Goal: Task Accomplishment & Management: Complete application form

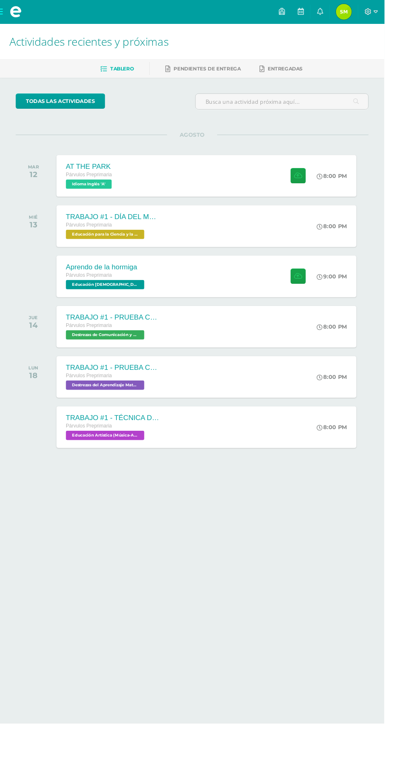
click at [91, 196] on span "Idioma Inglés 'A'" at bounding box center [93, 193] width 48 height 10
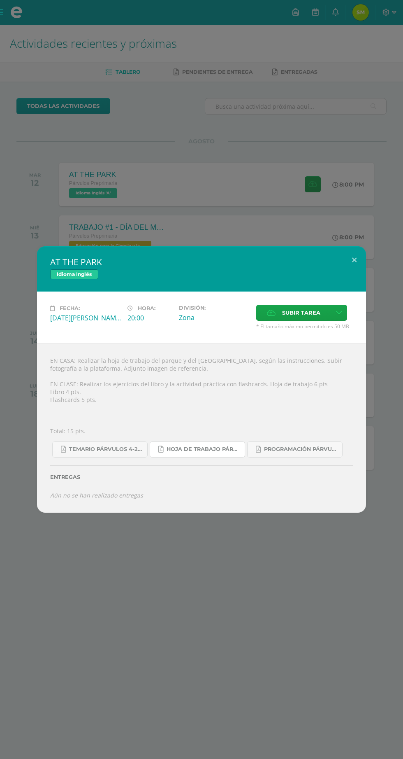
click at [170, 453] on link "Hoja de trabajo PÁRVULOS1.pdf" at bounding box center [197, 449] width 95 height 16
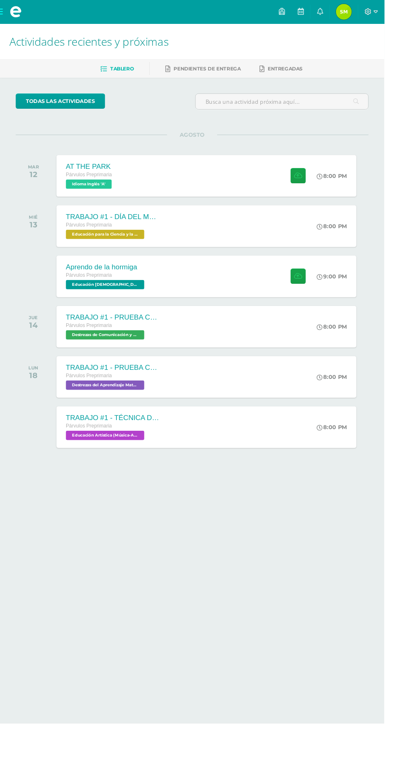
click at [105, 184] on span "Párvulos Preprimaria" at bounding box center [93, 183] width 49 height 6
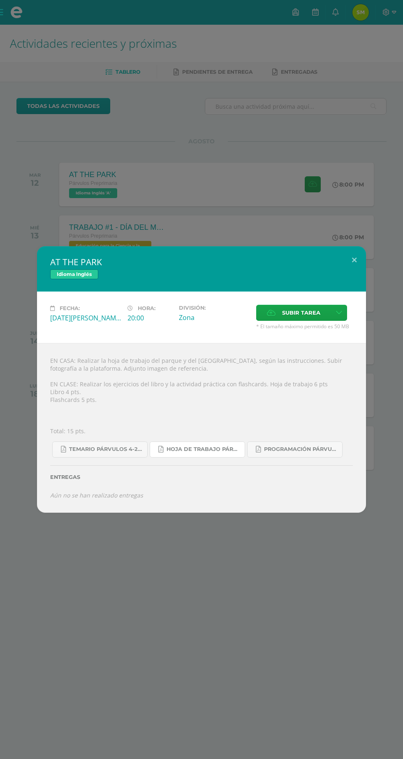
click at [204, 449] on span "Hoja de trabajo PÁRVULOS1.pdf" at bounding box center [204, 449] width 74 height 7
click at [315, 296] on div "Fecha: [DATE][PERSON_NAME] Hora: 20:00 División: Zona" at bounding box center [201, 316] width 329 height 51
click at [316, 312] on span "Subir tarea" at bounding box center [301, 312] width 38 height 15
click at [0, 0] on input "Subir tarea" at bounding box center [0, 0] width 0 height 0
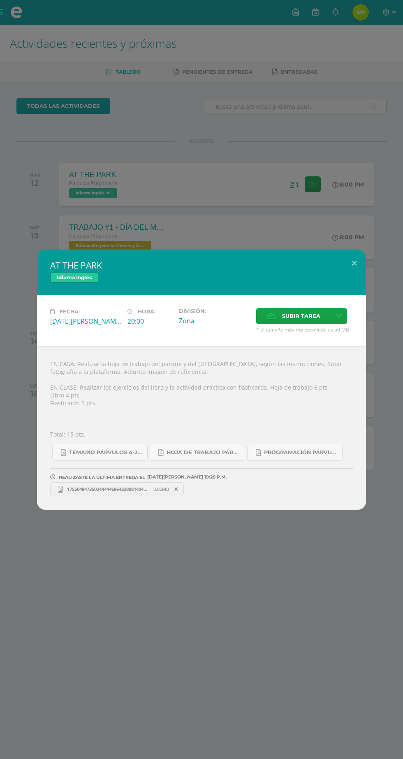
click at [307, 311] on span "Subir tarea" at bounding box center [301, 315] width 38 height 15
click at [0, 0] on input "Subir tarea" at bounding box center [0, 0] width 0 height 0
click at [303, 319] on span "Subir tarea" at bounding box center [301, 315] width 38 height 15
click at [0, 0] on input "Subir tarea" at bounding box center [0, 0] width 0 height 0
click at [354, 264] on button at bounding box center [354, 263] width 23 height 28
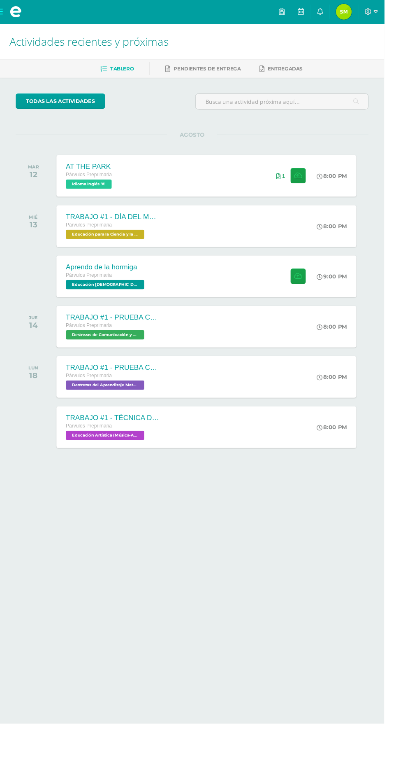
click at [111, 306] on div "Aprendo de la hormiga Párvulos Preprimaria Educación [DEMOGRAPHIC_DATA] 'A'" at bounding box center [111, 290] width 104 height 44
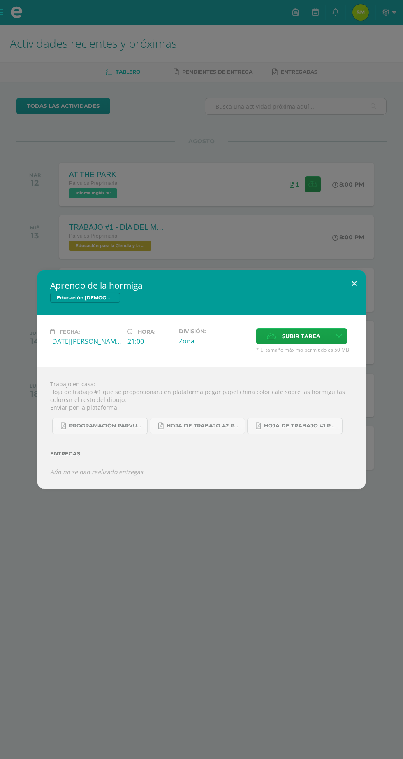
click at [362, 286] on button at bounding box center [354, 284] width 23 height 28
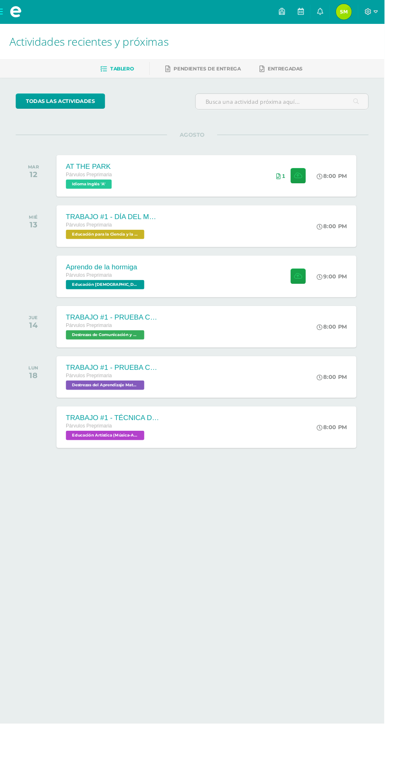
click at [98, 196] on span "Idioma Inglés 'A'" at bounding box center [93, 193] width 48 height 10
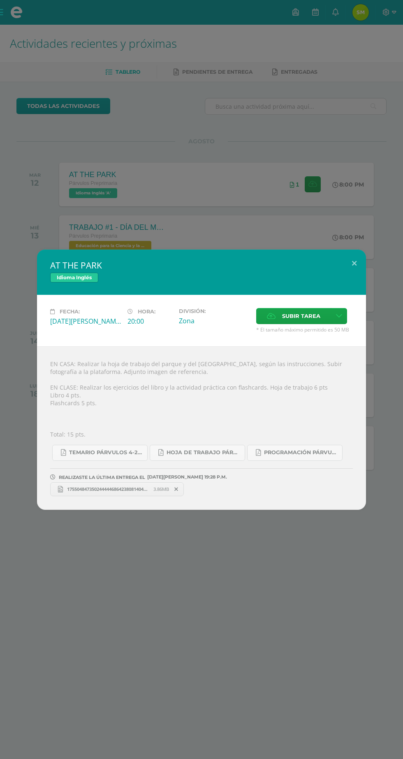
click at [124, 491] on span "17550484735024444468642380814041.jpg" at bounding box center [108, 489] width 91 height 6
click at [296, 317] on span "Subir tarea" at bounding box center [301, 315] width 38 height 15
click at [0, 0] on input "Subir tarea" at bounding box center [0, 0] width 0 height 0
click at [252, 489] on span "17550487893754701950122582835098.jpg" at bounding box center [243, 489] width 91 height 6
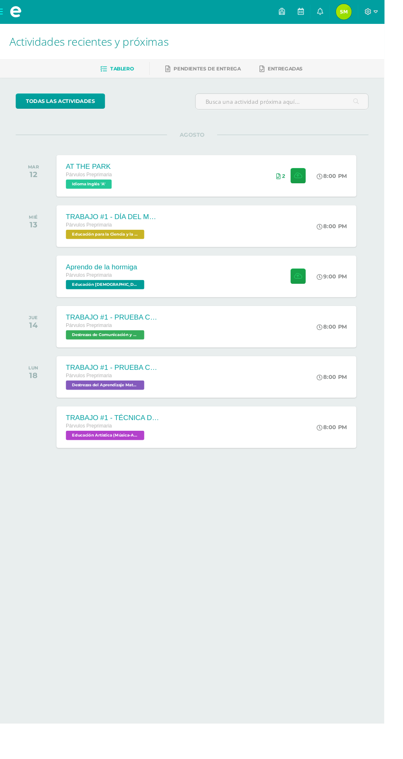
click at [95, 194] on span "Idioma Inglés 'A'" at bounding box center [93, 193] width 48 height 10
